Goal: Information Seeking & Learning: Find specific fact

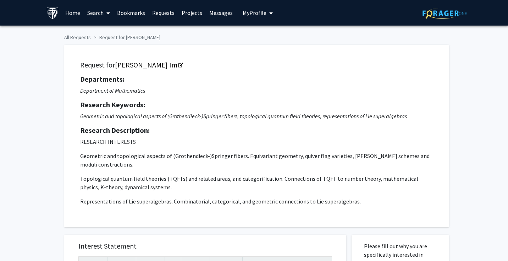
click at [72, 15] on link "Home" at bounding box center [73, 12] width 22 height 25
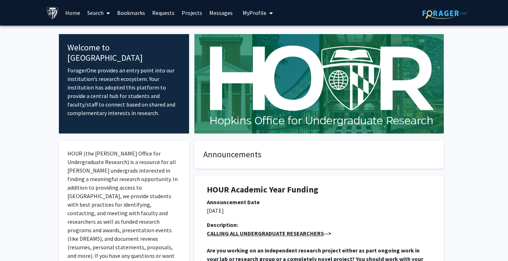
click at [93, 13] on font "Search" at bounding box center [95, 12] width 16 height 7
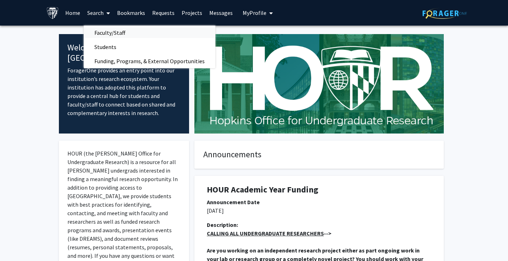
click at [113, 32] on span "Faculty/Staff" at bounding box center [110, 33] width 52 height 14
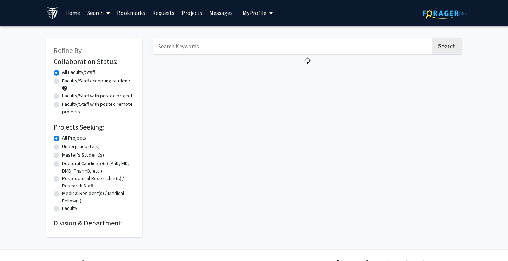
click at [201, 49] on input "Search Keywords" at bounding box center [292, 46] width 278 height 16
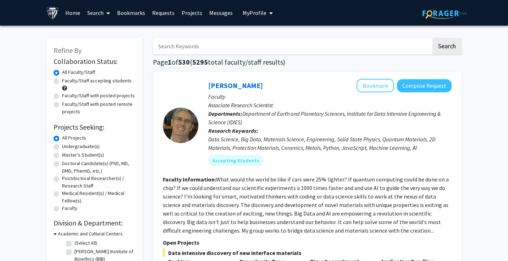
type input "[PERSON_NAME]"
click at [441, 51] on button "Search" at bounding box center [446, 46] width 29 height 16
